Goal: Task Accomplishment & Management: Complete application form

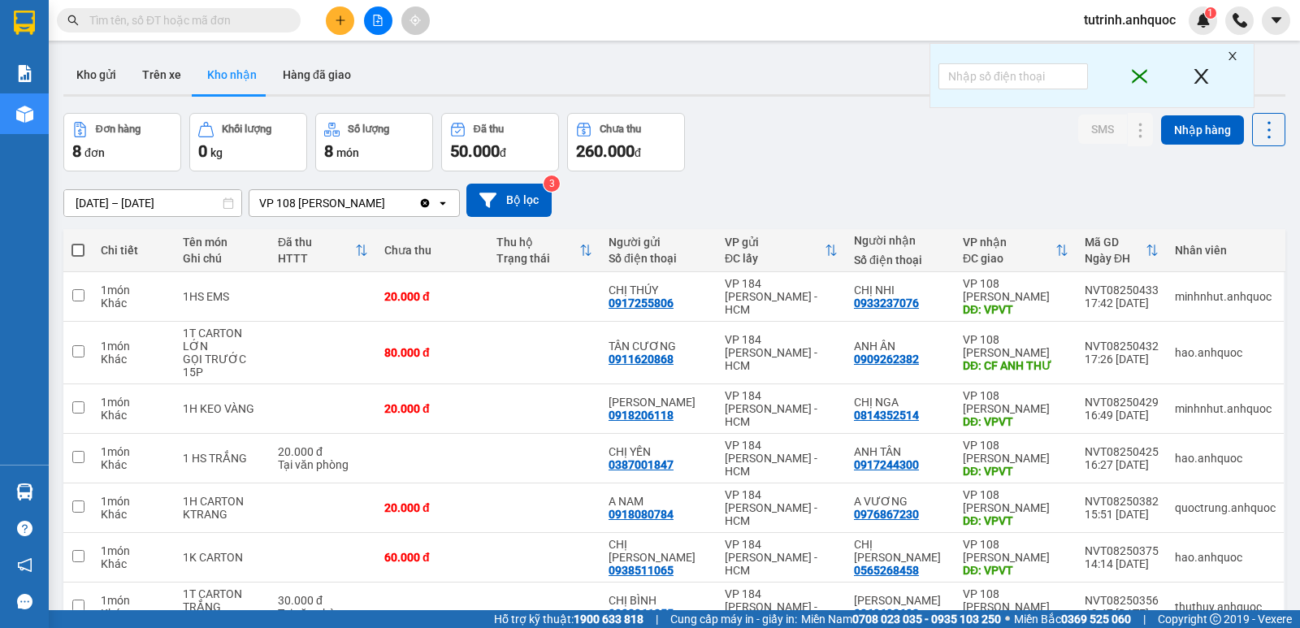
scroll to position [125, 0]
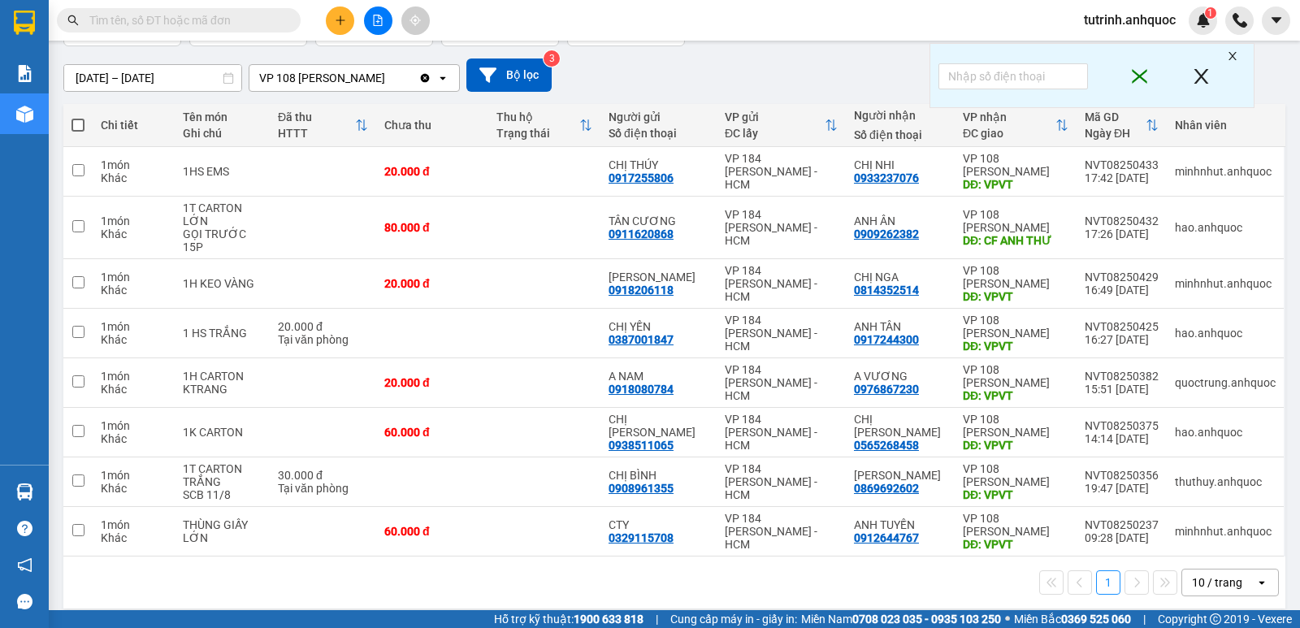
click at [335, 18] on icon "plus" at bounding box center [340, 20] width 11 height 11
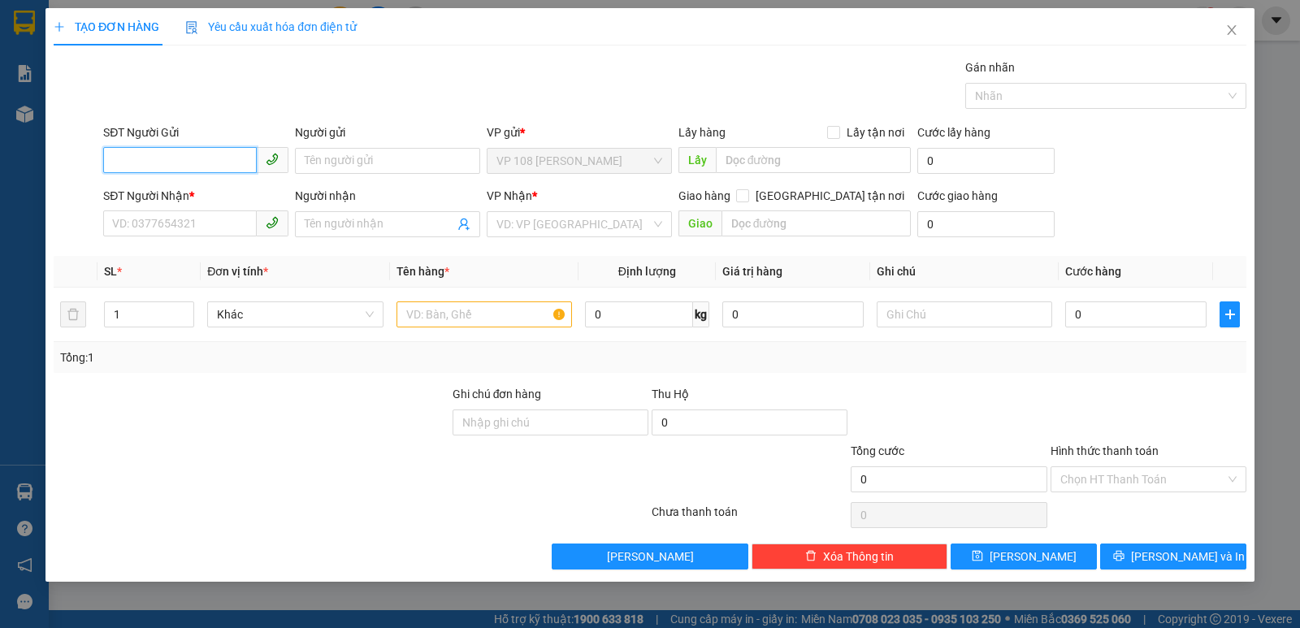
click at [185, 158] on input "SĐT Người Gửi" at bounding box center [180, 160] width 154 height 26
type input "0909986981"
click at [316, 161] on input "Người gửi" at bounding box center [387, 161] width 185 height 26
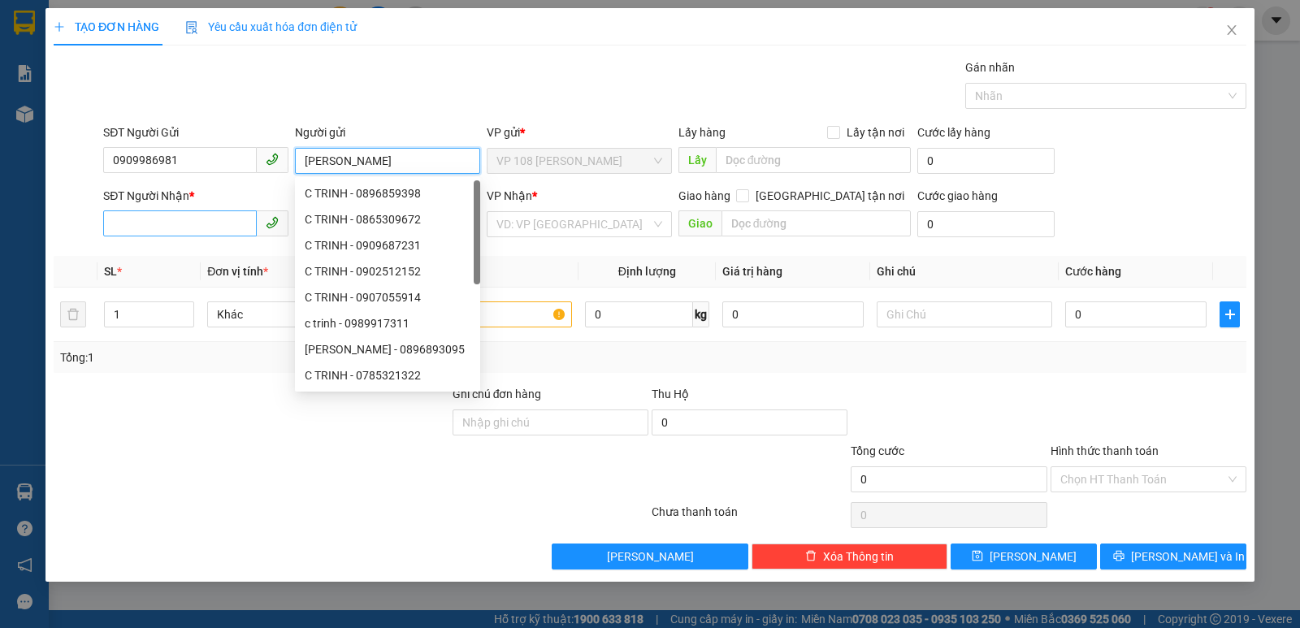
type input "[PERSON_NAME]"
click at [214, 224] on input "SĐT Người Nhận *" at bounding box center [180, 223] width 154 height 26
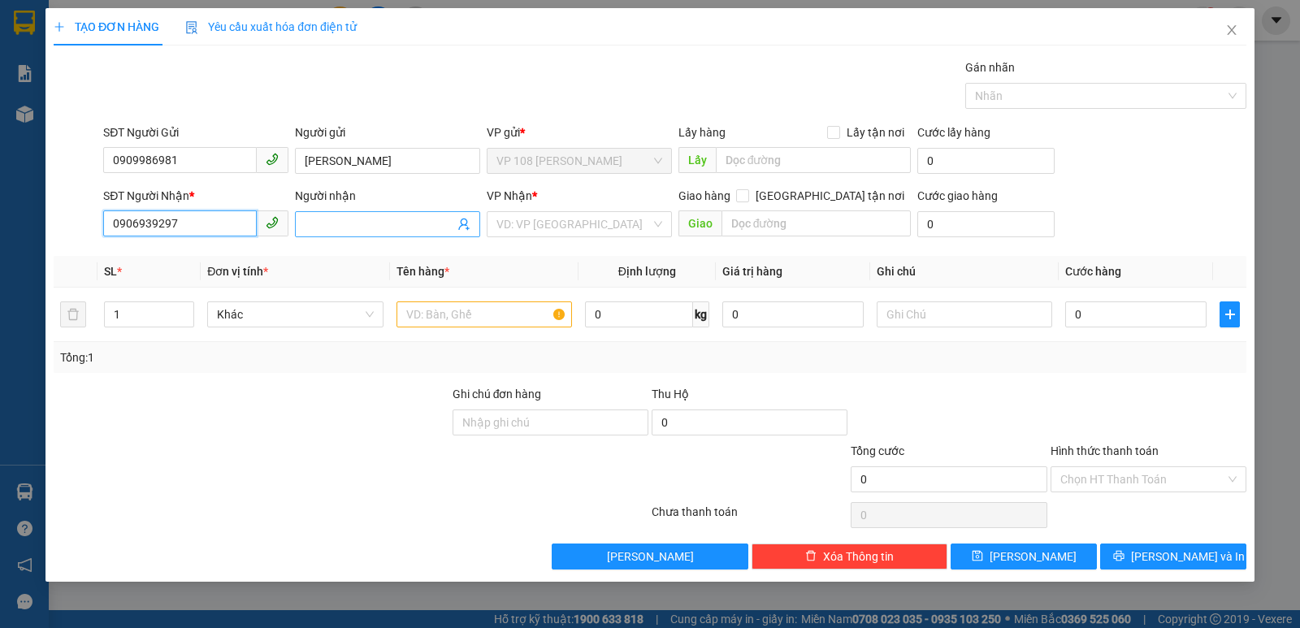
type input "0906939297"
click at [320, 224] on input "Người nhận" at bounding box center [380, 224] width 150 height 18
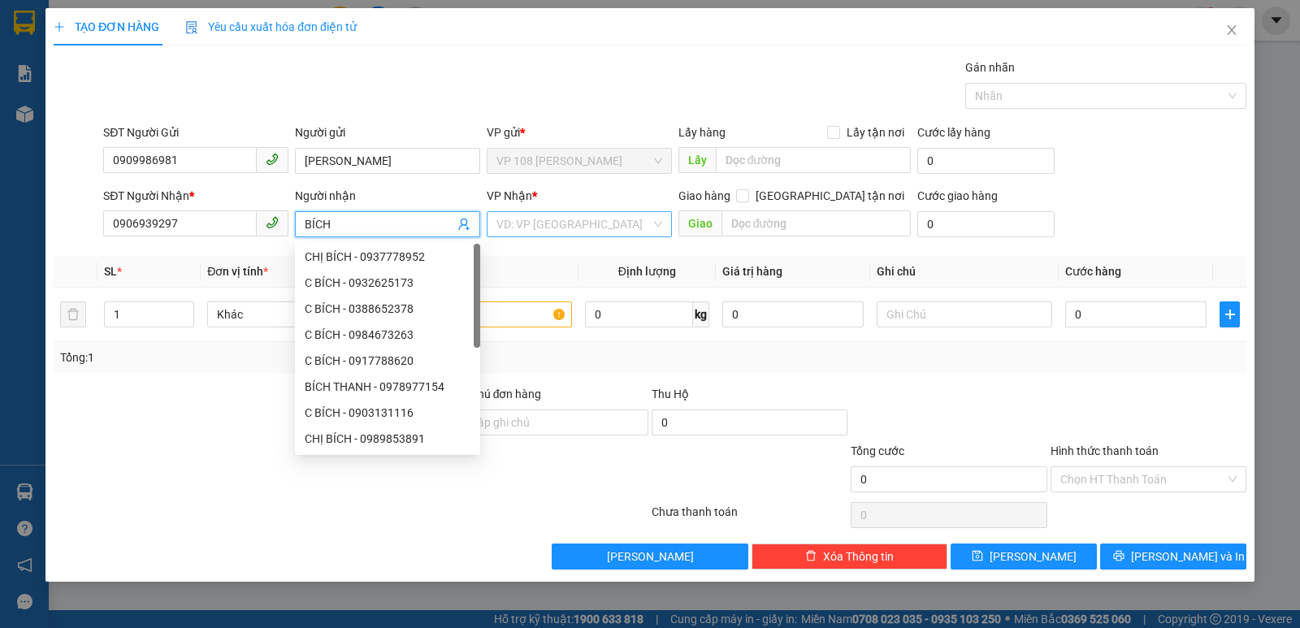
type input "BÍCH"
click at [552, 232] on input "search" at bounding box center [573, 224] width 154 height 24
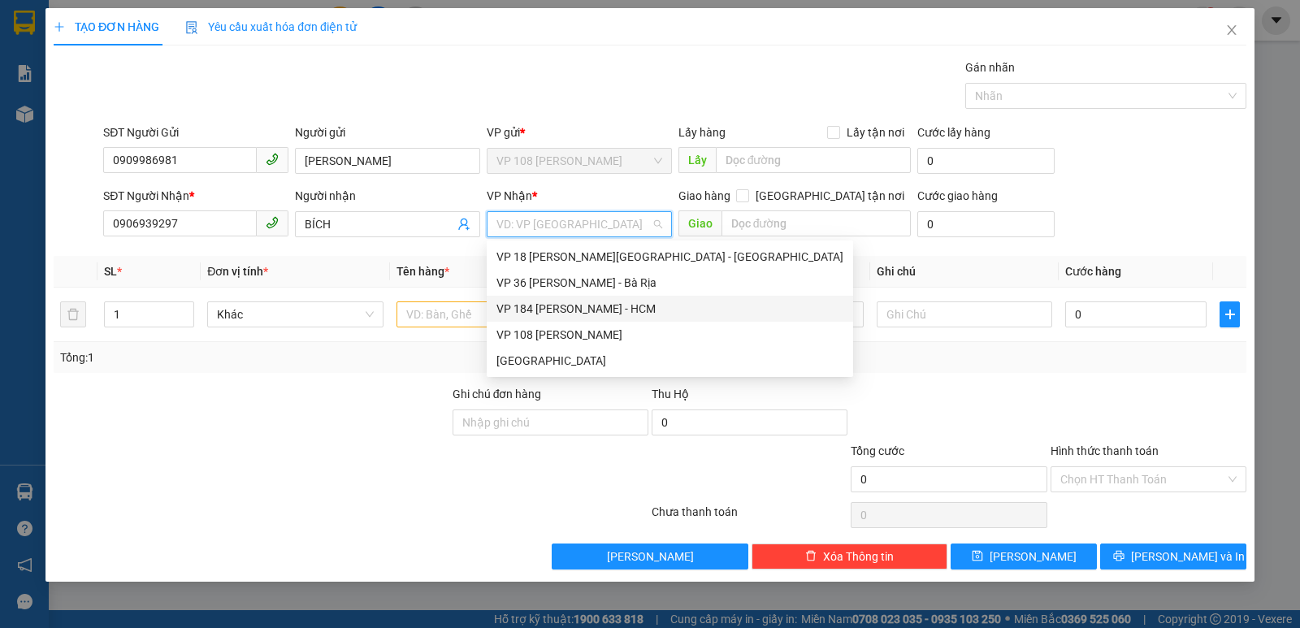
click at [567, 306] on div "VP 184 [PERSON_NAME] - HCM" at bounding box center [669, 309] width 347 height 18
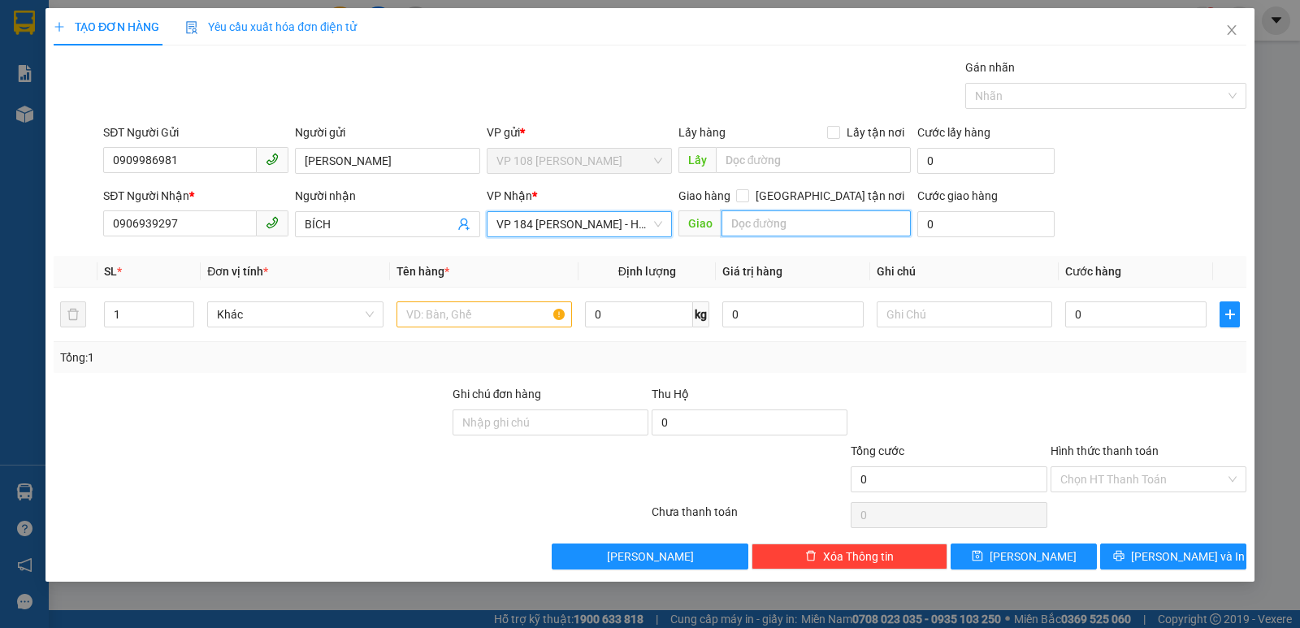
click at [761, 223] on input "text" at bounding box center [817, 223] width 190 height 26
type input "VP NVT"
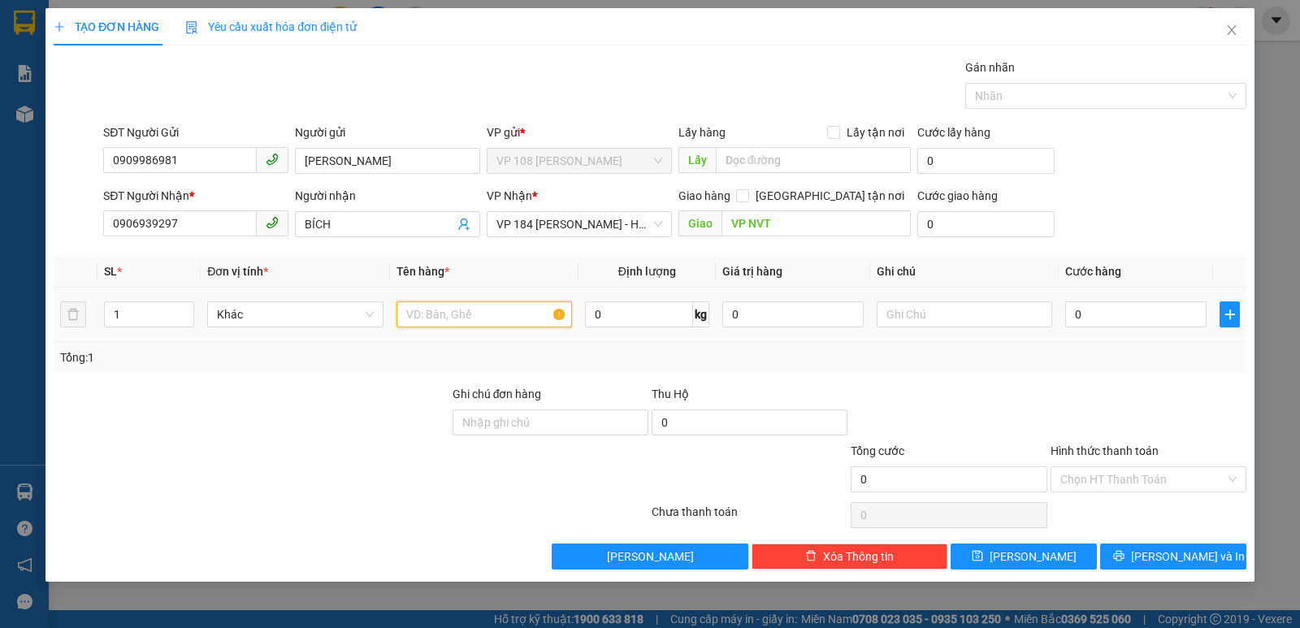
click at [505, 323] on input "text" at bounding box center [485, 314] width 176 height 26
type input "1T XỐP NHỎ+1 KIỆN DÁN CHUNG"
click at [1108, 307] on input "0" at bounding box center [1135, 314] width 141 height 26
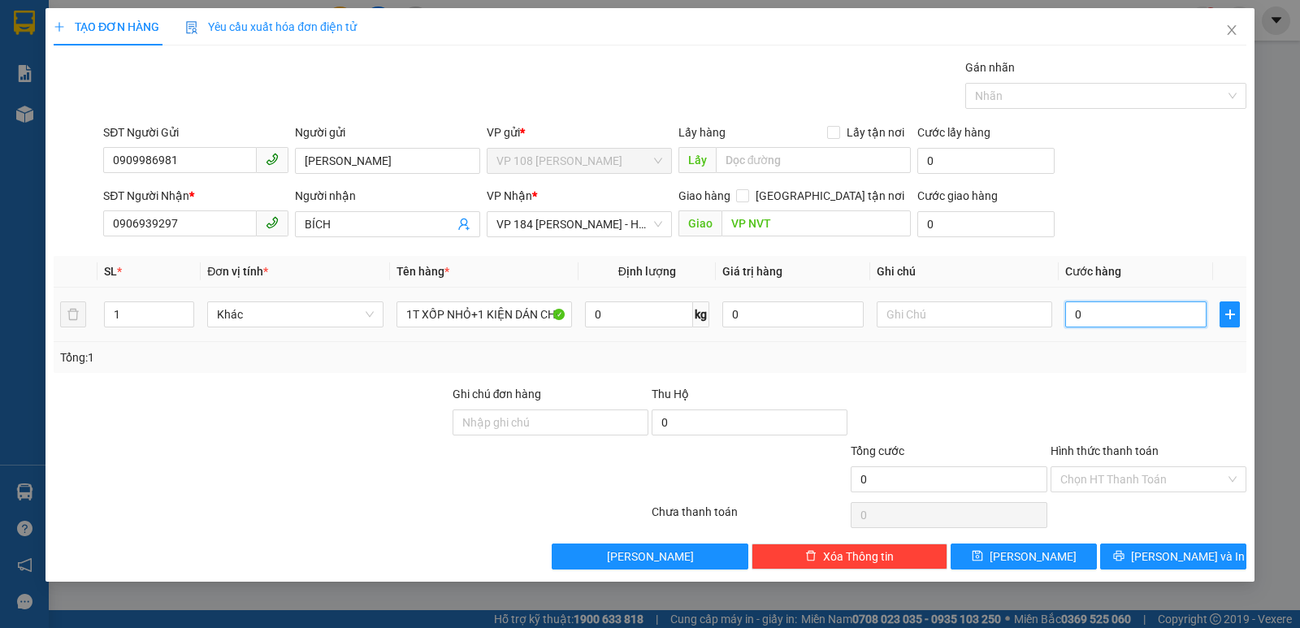
type input "3"
type input "30"
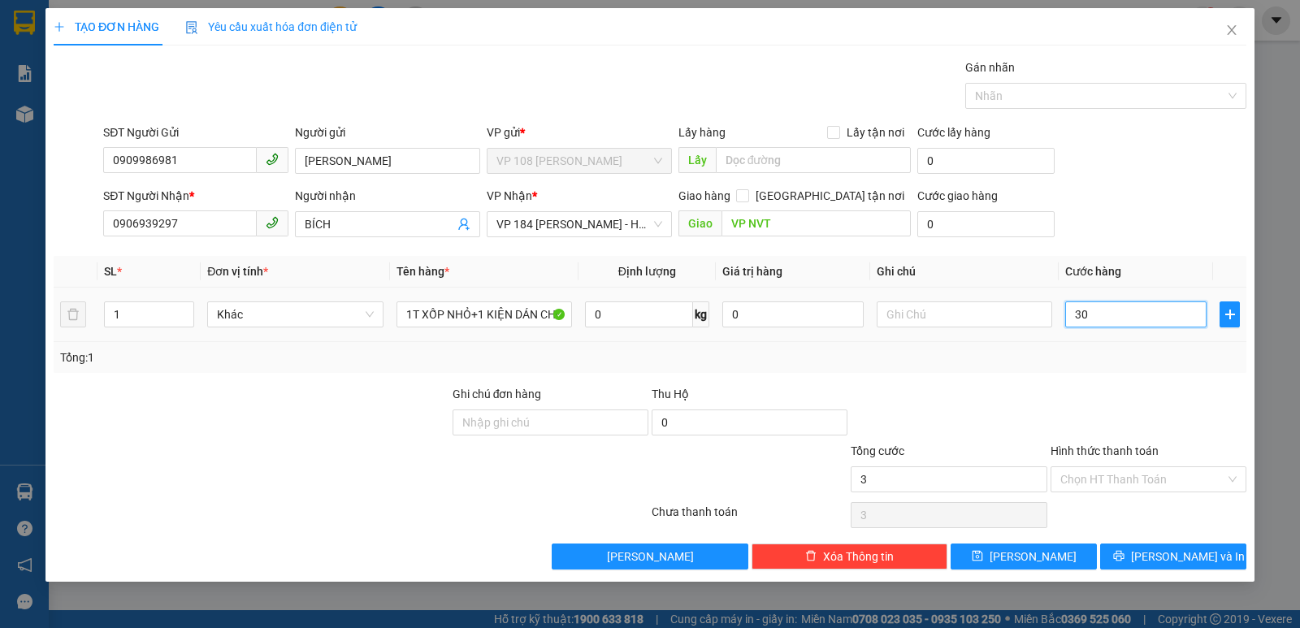
type input "30"
type input "300"
type input "3.000"
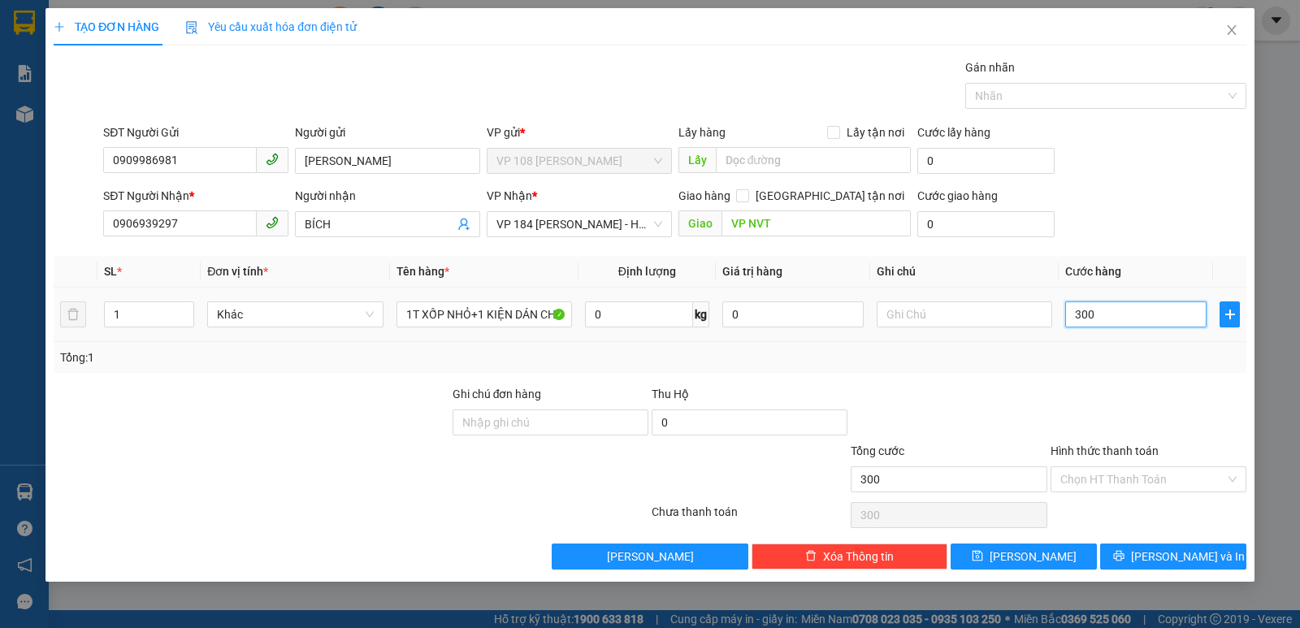
type input "3.000"
type input "30.000"
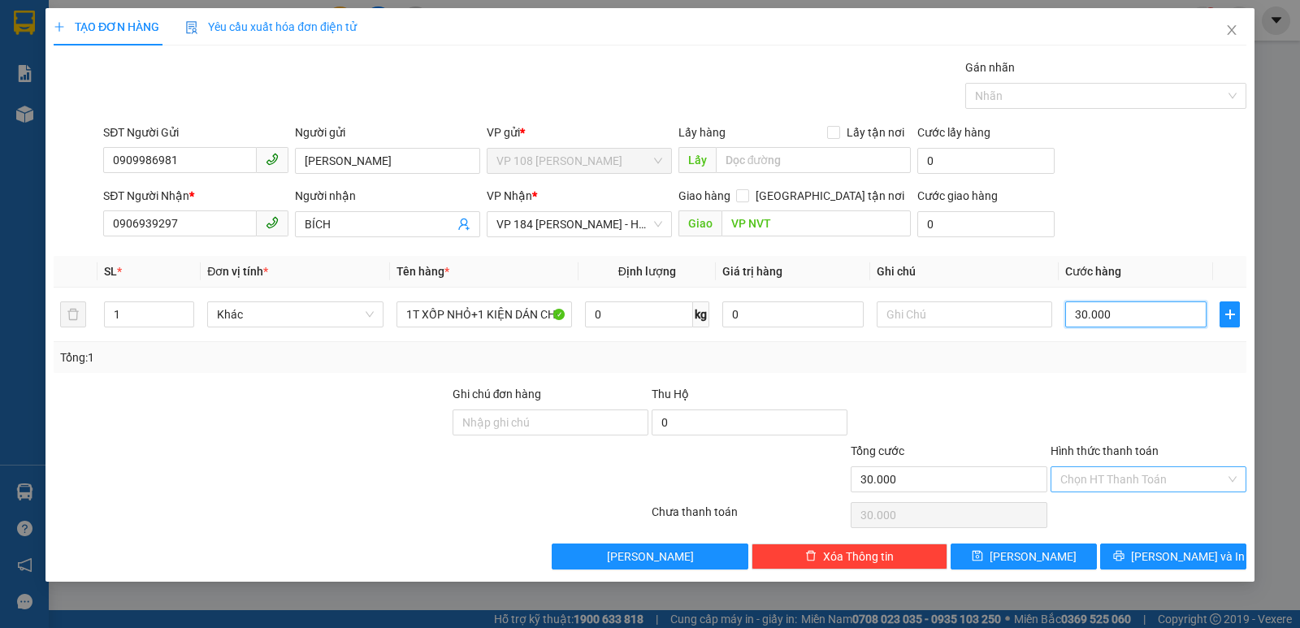
type input "30.000"
click at [1103, 478] on input "Hình thức thanh toán" at bounding box center [1142, 479] width 165 height 24
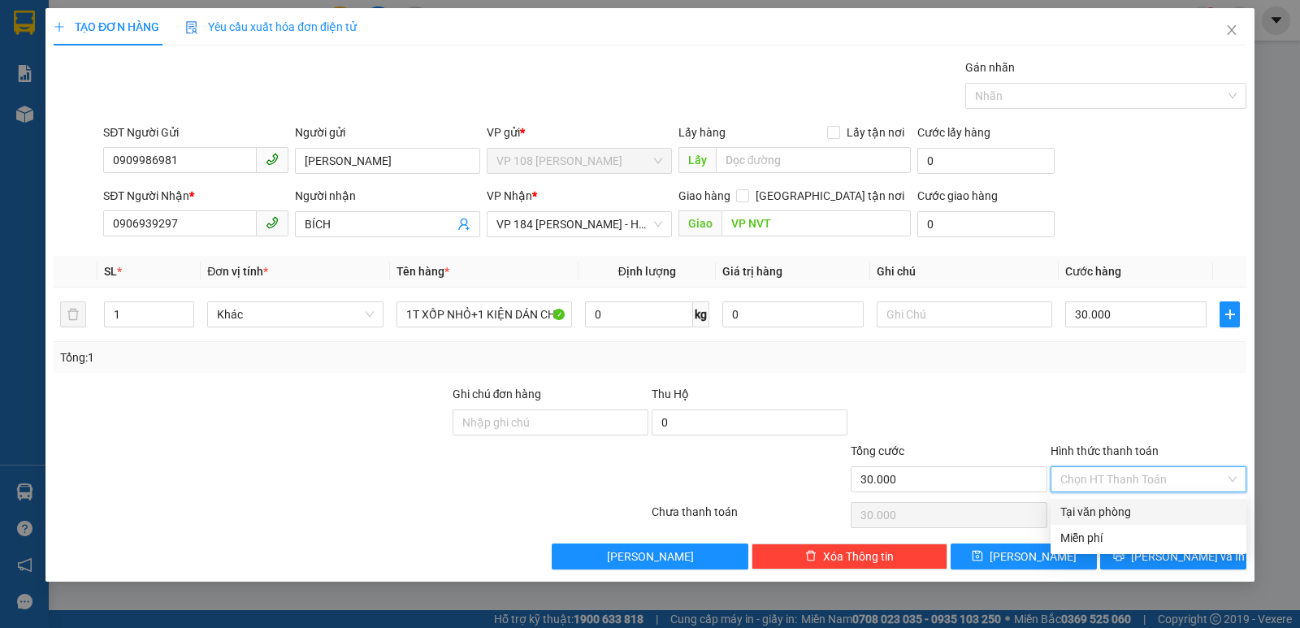
click at [1117, 501] on div "Tại văn phòng" at bounding box center [1149, 512] width 196 height 26
type input "0"
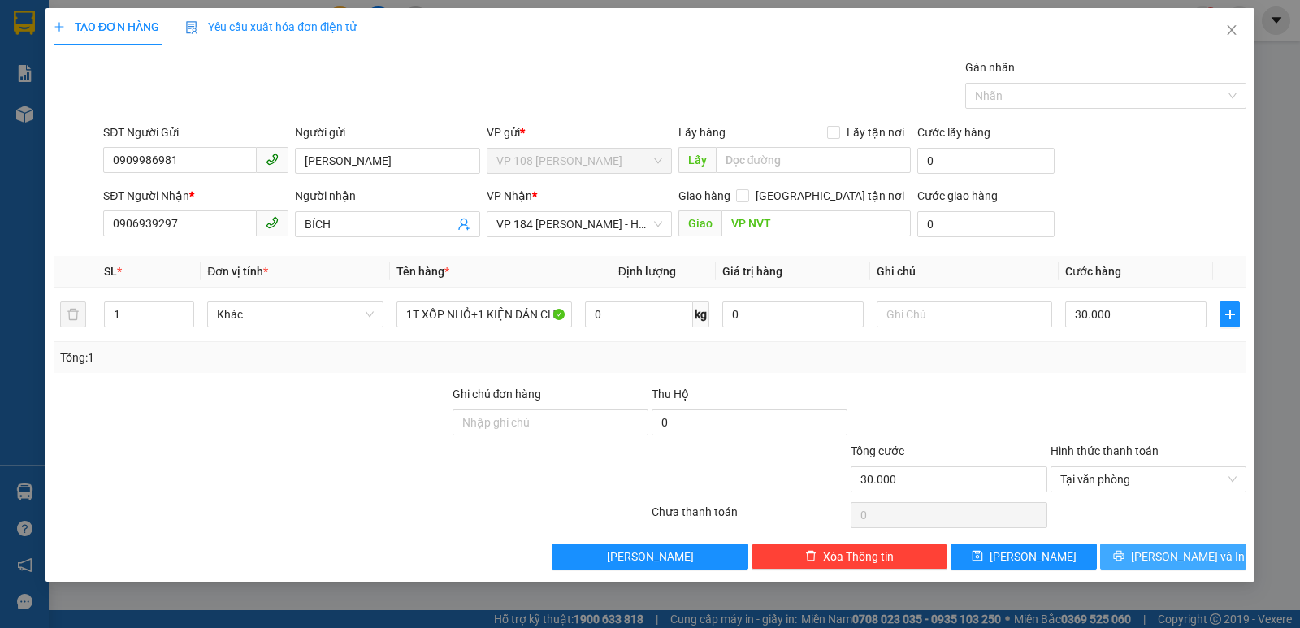
click at [1159, 553] on button "[PERSON_NAME] và In" at bounding box center [1173, 557] width 146 height 26
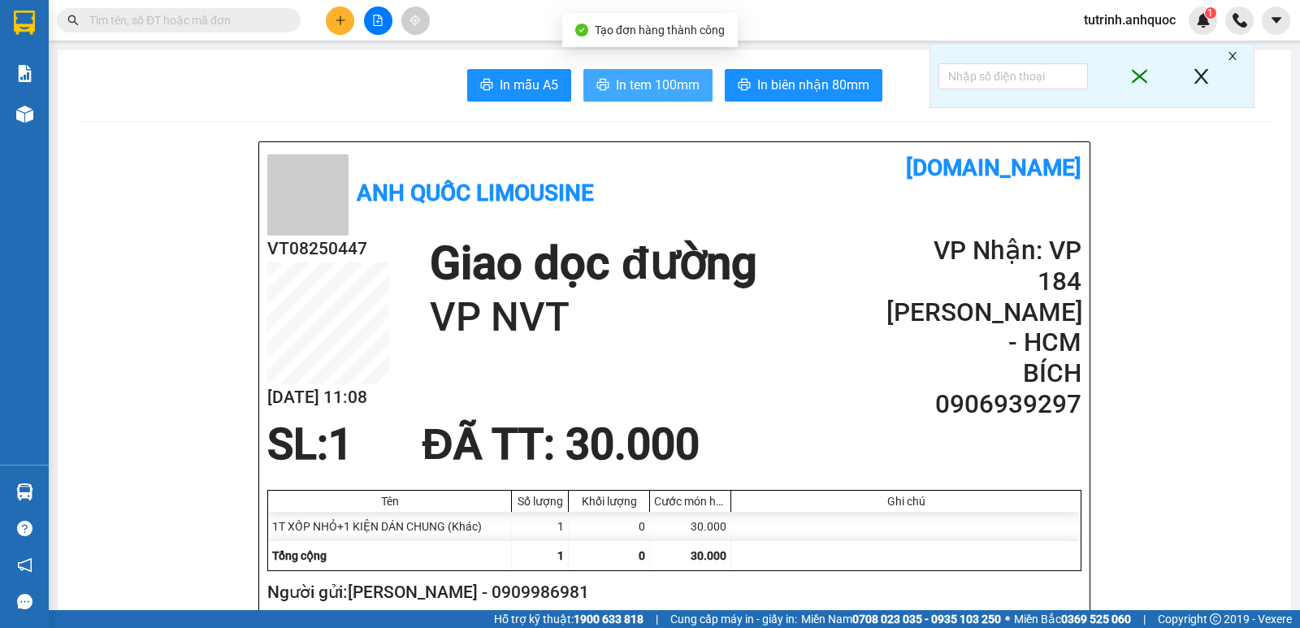
click at [655, 95] on span "In tem 100mm" at bounding box center [658, 85] width 84 height 20
